Goal: Transaction & Acquisition: Purchase product/service

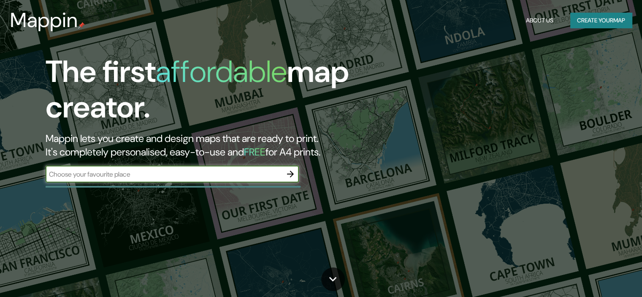
drag, startPoint x: 0, startPoint y: 0, endPoint x: 244, endPoint y: 96, distance: 262.4
click at [244, 96] on h1 "The first affordable map creator." at bounding box center [206, 93] width 321 height 78
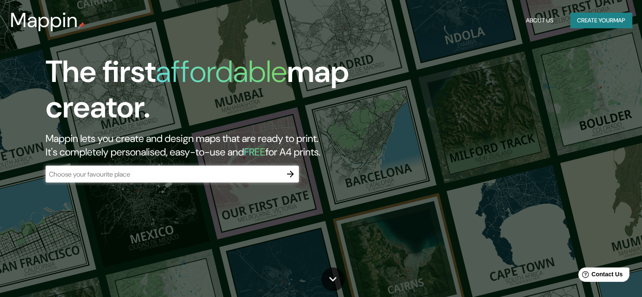
drag, startPoint x: 648, startPoint y: 30, endPoint x: 615, endPoint y: 13, distance: 37.0
click at [615, 13] on html "Mappin About Us Create your map The first affordable map creator. Mappin lets y…" at bounding box center [321, 148] width 642 height 297
click at [236, 181] on div "​" at bounding box center [172, 173] width 253 height 17
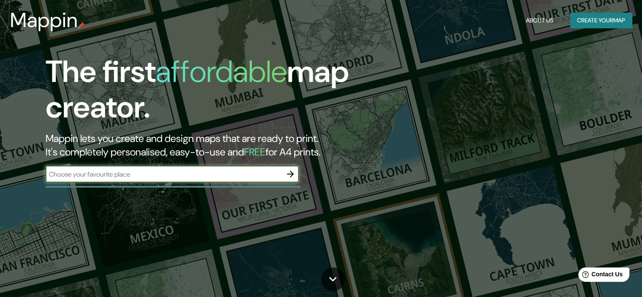
click at [236, 174] on input "text" at bounding box center [164, 174] width 236 height 10
type input "[GEOGRAPHIC_DATA]"
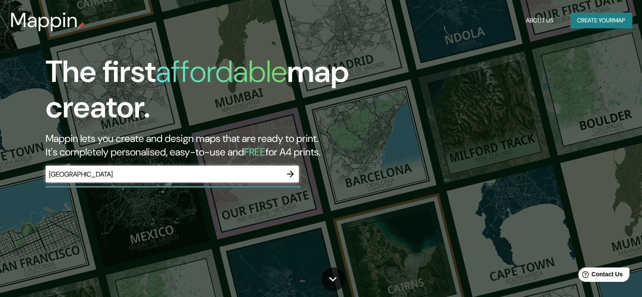
click at [222, 154] on h2 "Mappin lets you create and design maps that are ready to print. It's completely…" at bounding box center [206, 145] width 321 height 27
click at [307, 151] on h2 "Mappin lets you create and design maps that are ready to print. It's completely…" at bounding box center [206, 145] width 321 height 27
click at [336, 156] on h2 "Mappin lets you create and design maps that are ready to print. It's completely…" at bounding box center [206, 145] width 321 height 27
click at [108, 154] on h2 "Mappin lets you create and design maps that are ready to print. It's completely…" at bounding box center [206, 145] width 321 height 27
click at [299, 175] on div "The first affordable map creator. Mappin lets you create and design maps that a…" at bounding box center [206, 122] width 385 height 137
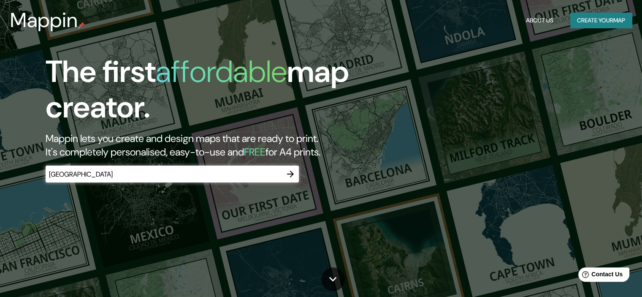
click at [294, 174] on icon "button" at bounding box center [290, 174] width 10 height 10
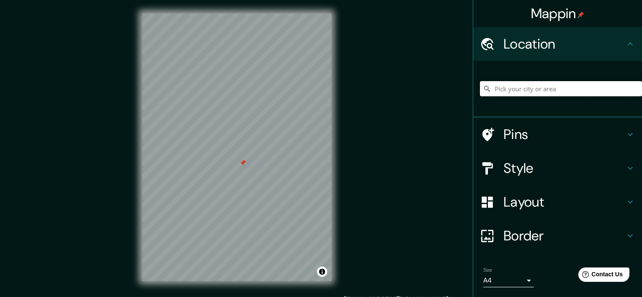
click at [556, 91] on input "Pick your city or area" at bounding box center [561, 88] width 162 height 15
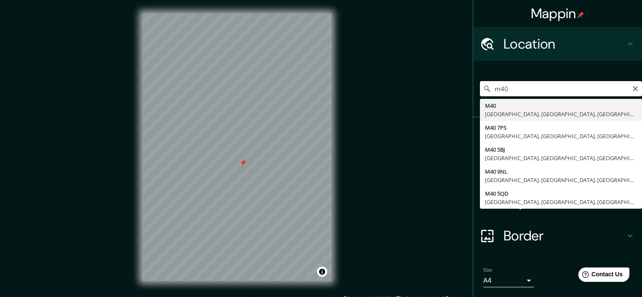
type input "M40, [GEOGRAPHIC_DATA], [GEOGRAPHIC_DATA], [GEOGRAPHIC_DATA], [GEOGRAPHIC_DATA]"
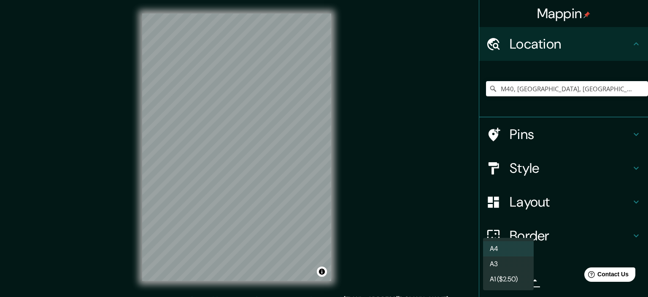
click at [513, 275] on body "Mappin Location M40, [GEOGRAPHIC_DATA], [GEOGRAPHIC_DATA], [GEOGRAPHIC_DATA], […" at bounding box center [324, 148] width 648 height 297
click at [510, 260] on li "A3" at bounding box center [508, 263] width 51 height 15
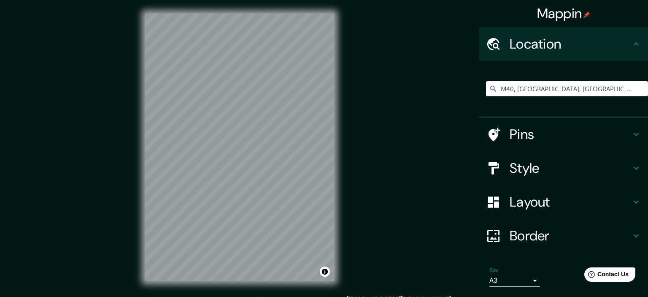
click at [509, 278] on body "Mappin Location M40, [GEOGRAPHIC_DATA], [GEOGRAPHIC_DATA], [GEOGRAPHIC_DATA], […" at bounding box center [324, 148] width 648 height 297
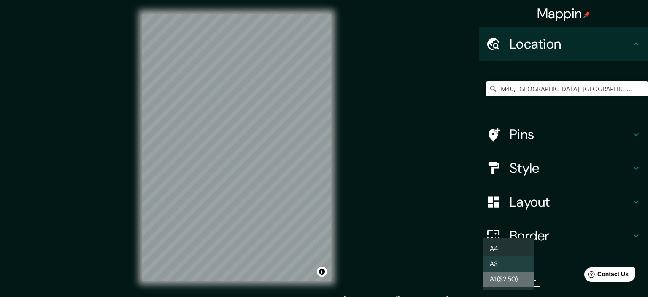
click at [507, 276] on li "A1 ($2.50)" at bounding box center [508, 278] width 51 height 15
click at [518, 283] on body "Mappin Location M40, [GEOGRAPHIC_DATA], [GEOGRAPHIC_DATA], [GEOGRAPHIC_DATA], […" at bounding box center [324, 148] width 648 height 297
click at [513, 263] on li "A3" at bounding box center [508, 263] width 51 height 15
type input "a4"
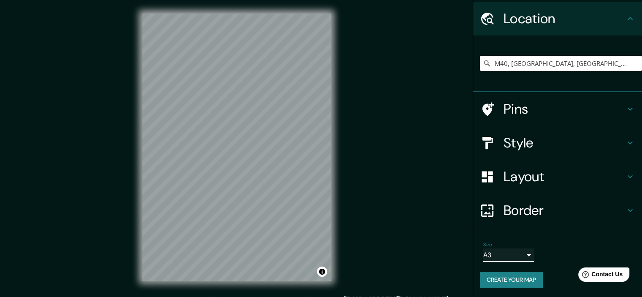
scroll to position [22, 0]
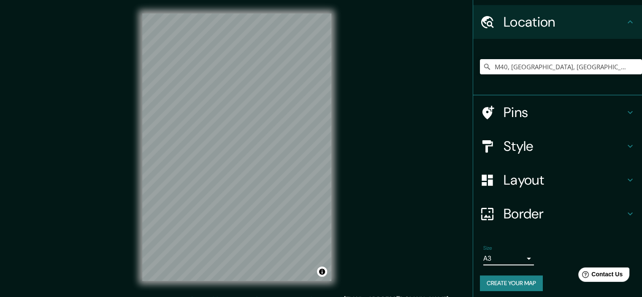
click at [580, 109] on h4 "Pins" at bounding box center [564, 112] width 122 height 17
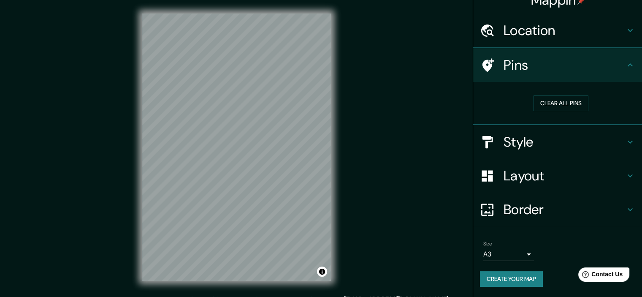
scroll to position [13, 0]
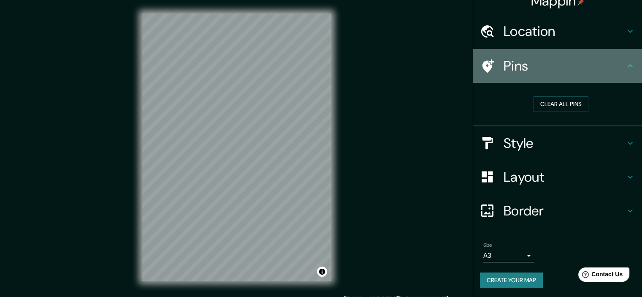
click at [482, 69] on icon at bounding box center [488, 66] width 12 height 14
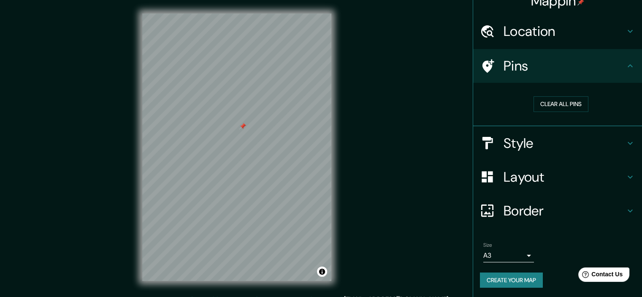
drag, startPoint x: 218, startPoint y: 165, endPoint x: 244, endPoint y: 129, distance: 44.3
click at [244, 129] on div at bounding box center [242, 126] width 7 height 7
click at [545, 170] on h4 "Layout" at bounding box center [564, 176] width 122 height 17
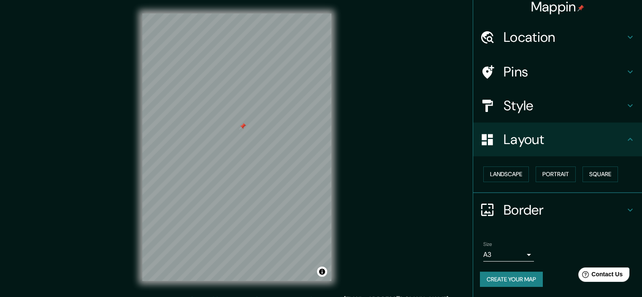
scroll to position [6, 0]
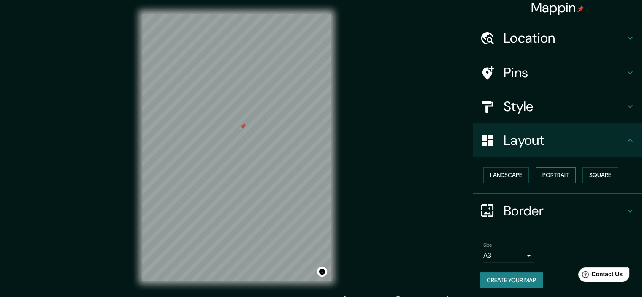
click at [562, 170] on button "Portrait" at bounding box center [555, 175] width 40 height 16
click at [513, 174] on button "Landscape" at bounding box center [506, 175] width 46 height 16
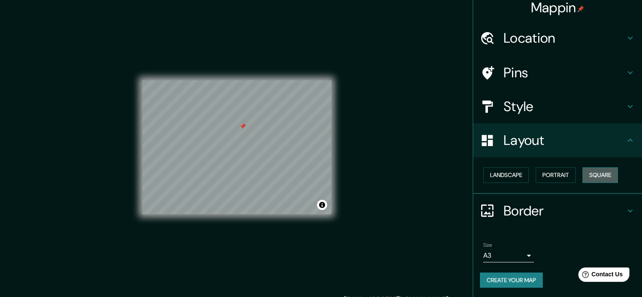
click at [604, 172] on button "Square" at bounding box center [599, 175] width 35 height 16
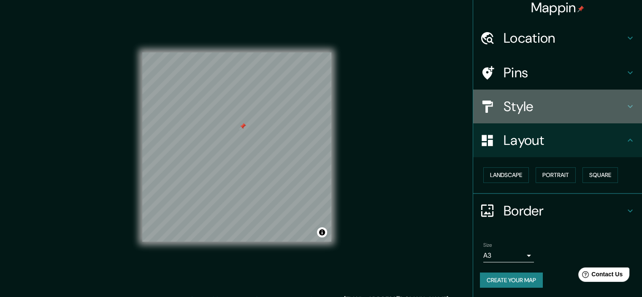
click at [545, 97] on div "Style" at bounding box center [557, 106] width 169 height 34
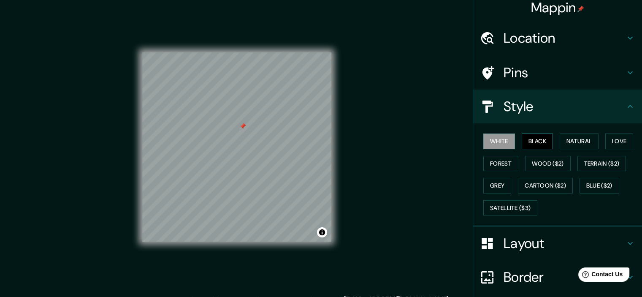
click at [538, 142] on button "Black" at bounding box center [537, 141] width 32 height 16
click at [586, 142] on button "Natural" at bounding box center [578, 141] width 39 height 16
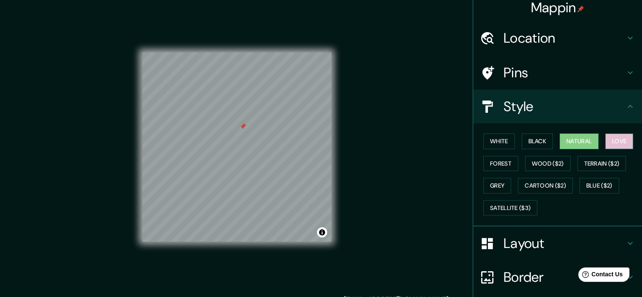
click at [615, 141] on button "Love" at bounding box center [619, 141] width 28 height 16
click at [601, 190] on button "Blue ($2)" at bounding box center [599, 186] width 40 height 16
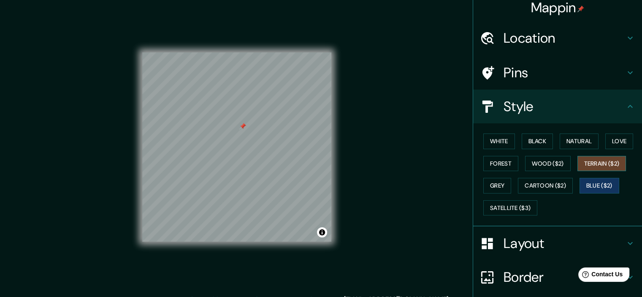
click at [597, 162] on button "Terrain ($2)" at bounding box center [601, 164] width 49 height 16
click at [539, 162] on button "Wood ($2)" at bounding box center [548, 164] width 46 height 16
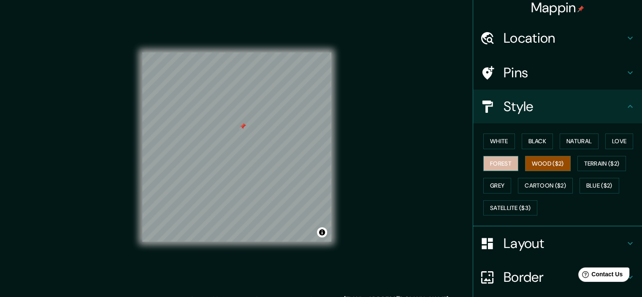
click at [496, 163] on button "Forest" at bounding box center [500, 164] width 35 height 16
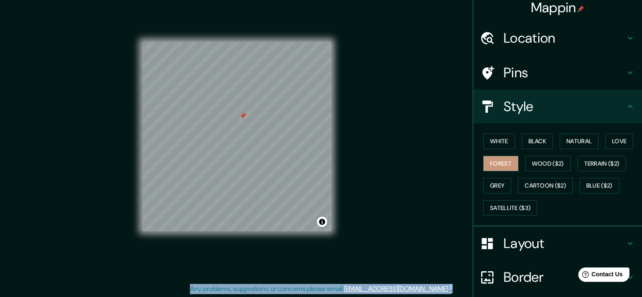
drag, startPoint x: 635, startPoint y: 186, endPoint x: 643, endPoint y: 239, distance: 53.4
click at [641, 249] on html "Mappin Location M40, [GEOGRAPHIC_DATA], [GEOGRAPHIC_DATA], [GEOGRAPHIC_DATA], […" at bounding box center [321, 137] width 642 height 297
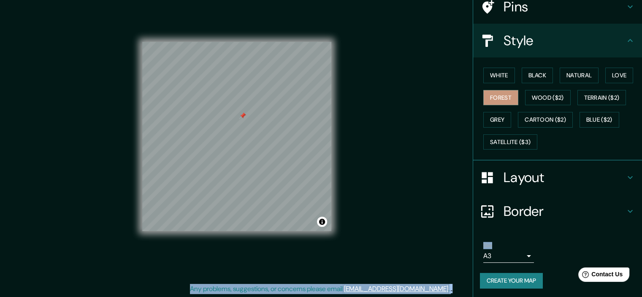
scroll to position [0, 0]
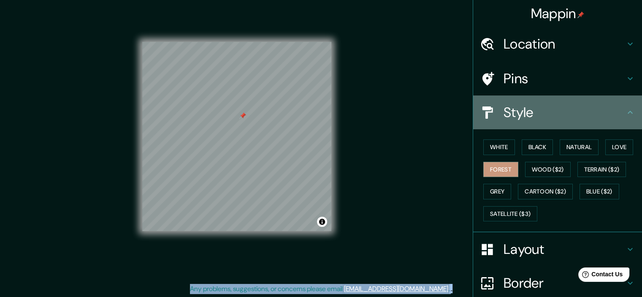
click at [626, 115] on icon at bounding box center [630, 112] width 10 height 10
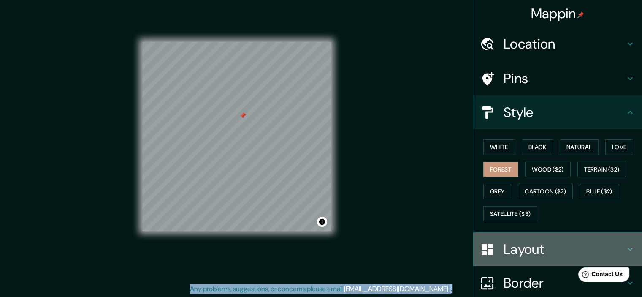
click at [627, 248] on icon at bounding box center [629, 249] width 5 height 3
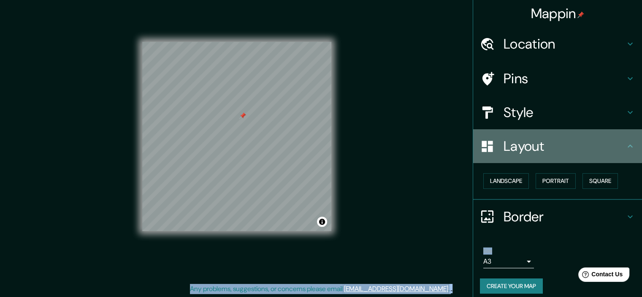
click at [538, 148] on h4 "Layout" at bounding box center [564, 146] width 122 height 17
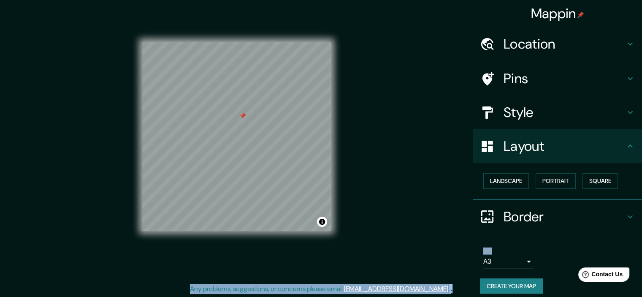
click at [600, 217] on h4 "Border" at bounding box center [564, 216] width 122 height 17
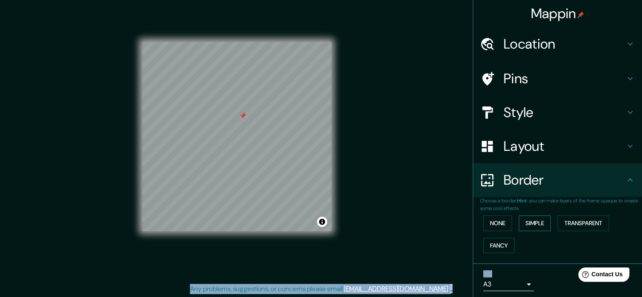
click at [527, 217] on button "Simple" at bounding box center [535, 223] width 32 height 16
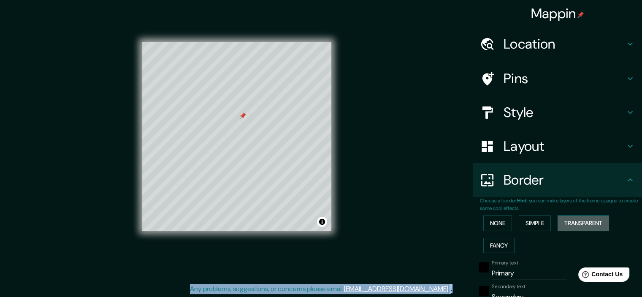
click at [595, 219] on button "Transparent" at bounding box center [582, 223] width 51 height 16
click at [493, 251] on button "Fancy" at bounding box center [498, 246] width 31 height 16
click at [243, 116] on div at bounding box center [243, 117] width 7 height 7
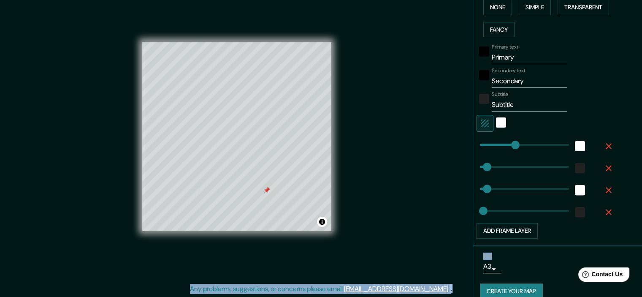
scroll to position [226, 0]
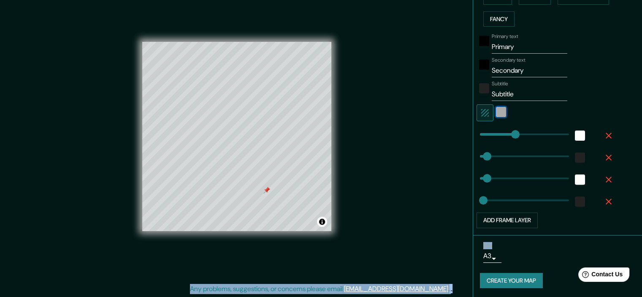
click at [496, 112] on div "white" at bounding box center [501, 112] width 10 height 10
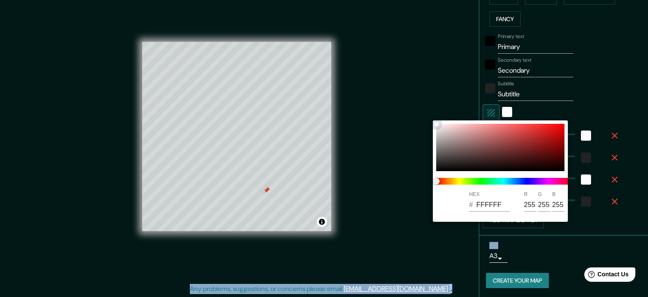
click at [513, 139] on div at bounding box center [500, 147] width 128 height 47
type input "179"
type input "36"
type input "18"
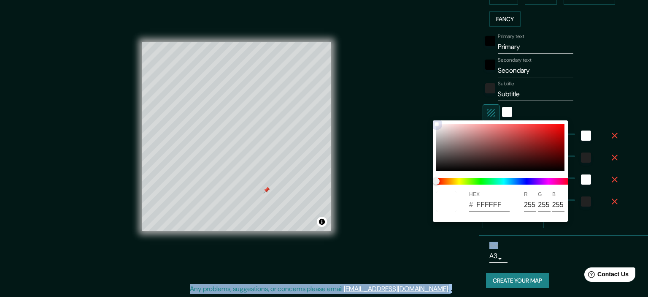
type input "AE4545"
type input "174"
type input "69"
type input "179"
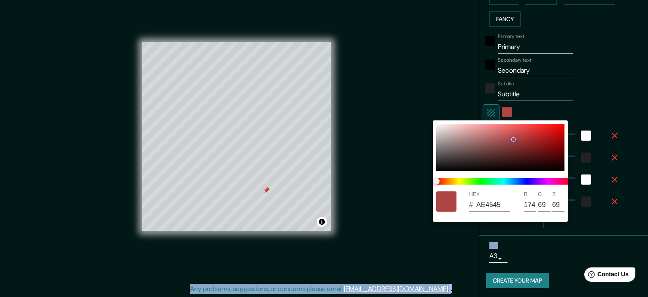
type input "36"
type input "18"
type input "9B4848"
type input "155"
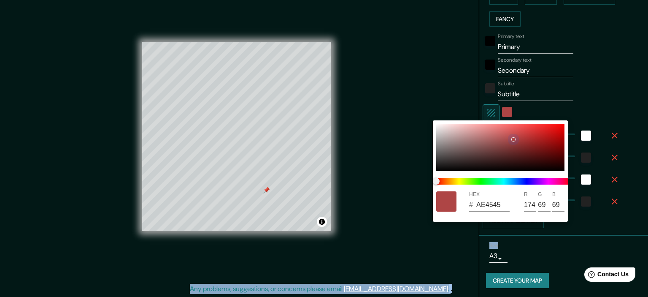
type input "72"
type input "179"
type input "36"
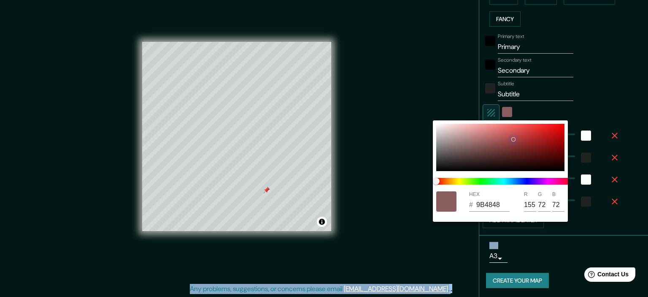
type input "18"
type input "895D5D"
type input "137"
type input "93"
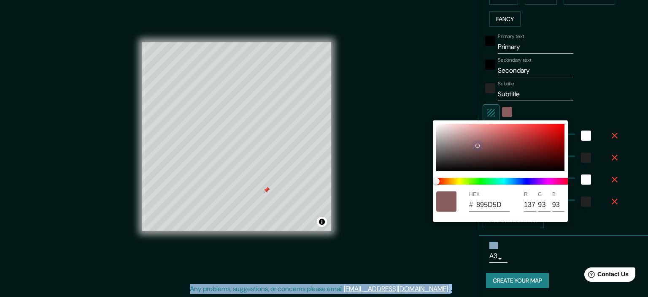
type input "179"
type input "36"
type input "18"
type input "826262"
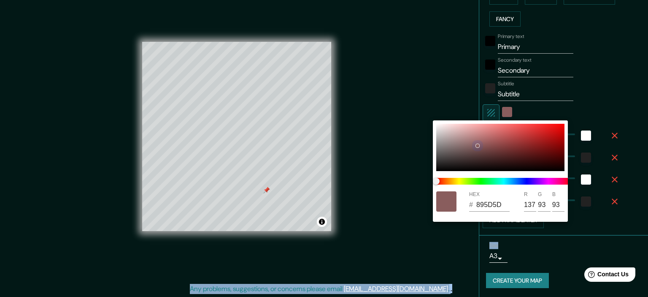
type input "130"
type input "98"
type input "179"
type input "36"
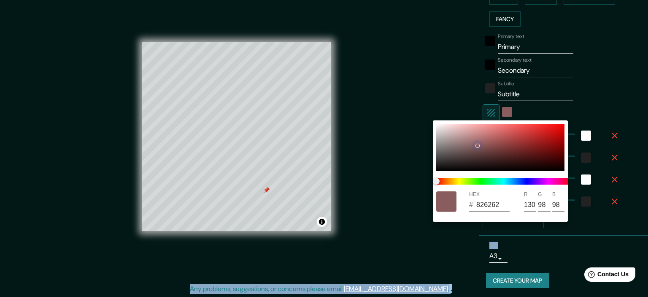
type input "36"
type input "18"
type input "796464"
type input "121"
type input "100"
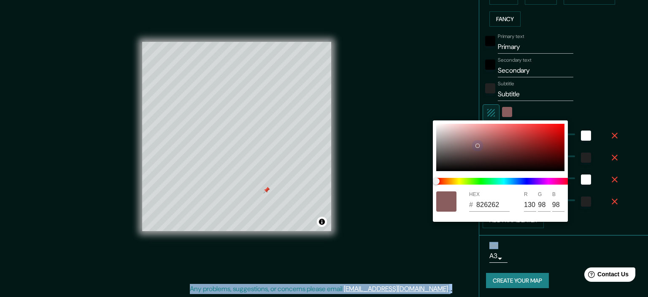
type input "100"
type input "179"
type input "36"
type input "18"
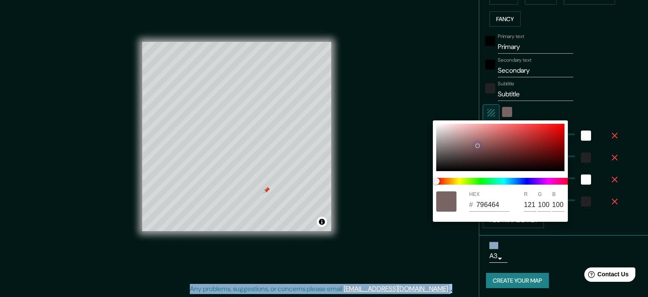
type input "776363"
type input "119"
type input "99"
type input "179"
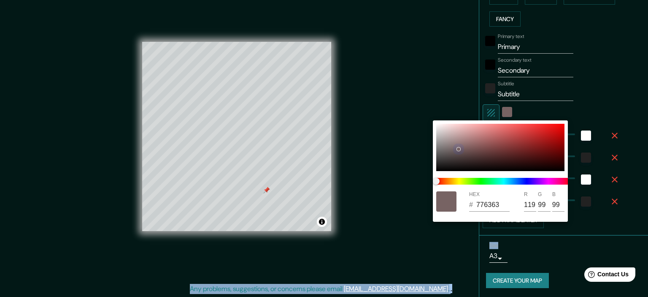
type input "36"
type input "18"
type input "929191"
type input "146"
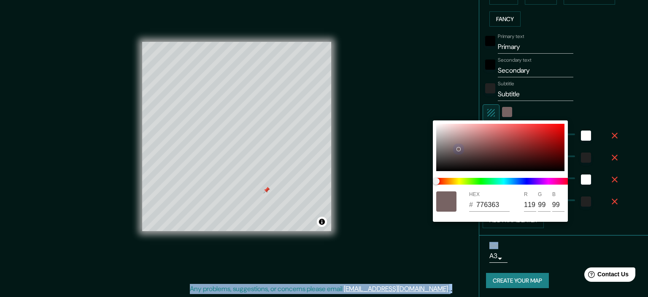
type input "145"
drag, startPoint x: 522, startPoint y: 139, endPoint x: 432, endPoint y: 138, distance: 89.9
click at [432, 138] on div "HEX # 929191 R 146 G 145 B 145" at bounding box center [324, 148] width 648 height 297
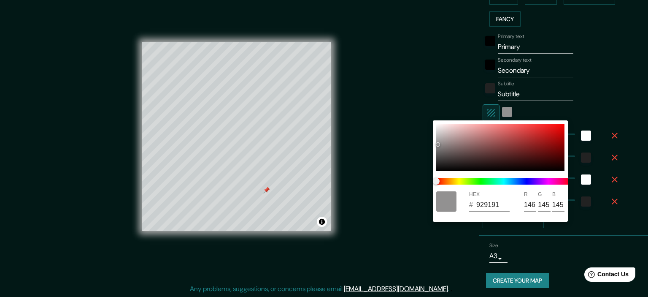
click at [624, 98] on div at bounding box center [324, 148] width 648 height 297
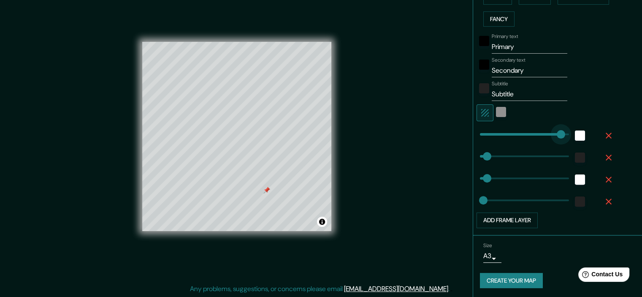
type input "422"
drag, startPoint x: 508, startPoint y: 134, endPoint x: 557, endPoint y: 134, distance: 48.5
type input "36"
type input "18"
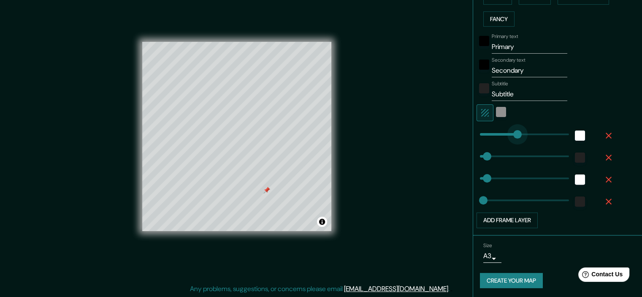
type input "173"
drag, startPoint x: 557, startPoint y: 134, endPoint x: 507, endPoint y: 146, distance: 51.2
type input "36"
type input "18"
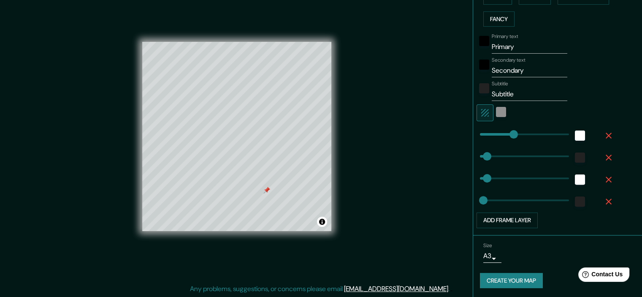
type input "141"
type input "36"
type input "18"
type input "0"
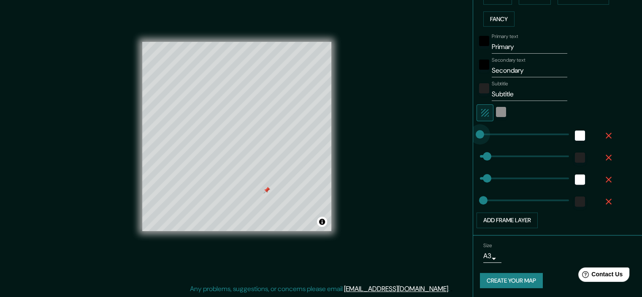
drag, startPoint x: 508, startPoint y: 133, endPoint x: 461, endPoint y: 141, distance: 47.6
type input "36"
type input "18"
type input "328"
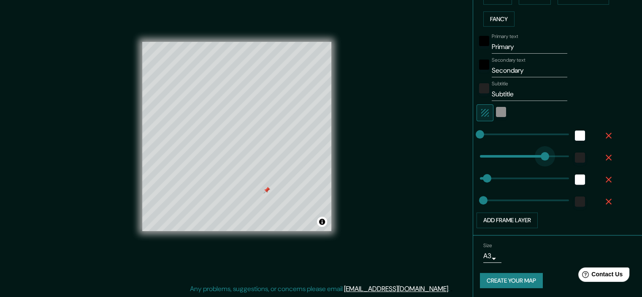
type input "36"
type input "18"
type input "124"
drag, startPoint x: 538, startPoint y: 154, endPoint x: 498, endPoint y: 164, distance: 41.7
type input "36"
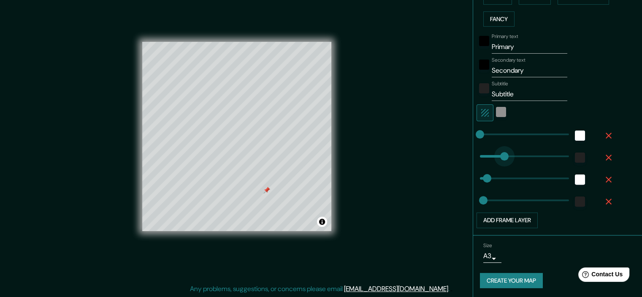
type input "18"
type input "231"
type input "18"
type input "396"
type input "18"
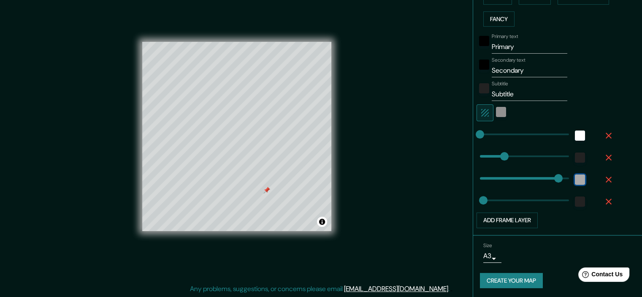
click at [575, 175] on div "white" at bounding box center [580, 179] width 10 height 10
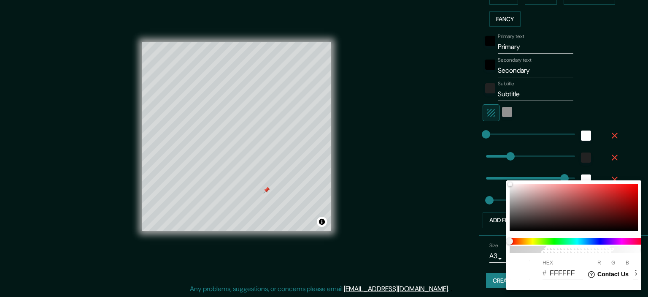
click at [558, 175] on div at bounding box center [324, 148] width 648 height 297
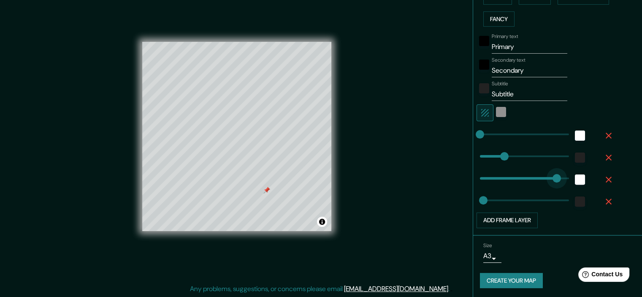
type input "0"
drag, startPoint x: 550, startPoint y: 175, endPoint x: 399, endPoint y: 178, distance: 151.1
type input "122"
type input "441"
drag, startPoint x: 498, startPoint y: 197, endPoint x: 561, endPoint y: 197, distance: 62.4
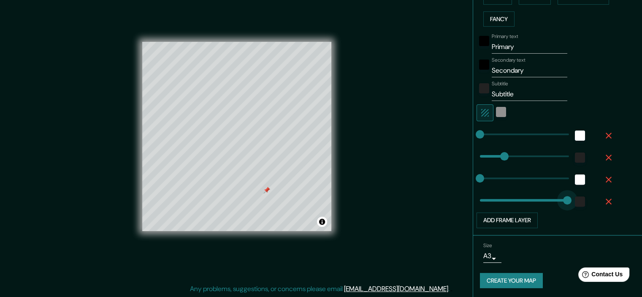
type input "0"
drag, startPoint x: 561, startPoint y: 197, endPoint x: 427, endPoint y: 200, distance: 133.4
click at [509, 276] on button "Create your map" at bounding box center [511, 281] width 63 height 16
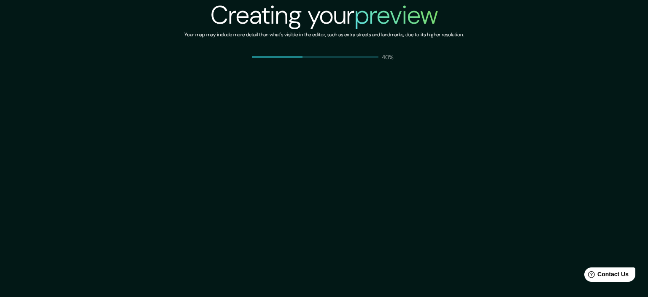
click at [424, 41] on div "Creating your preview Your map may include more detail than what's visible in t…" at bounding box center [323, 30] width 279 height 61
click at [359, 58] on div "43%" at bounding box center [324, 57] width 145 height 8
